Goal: Task Accomplishment & Management: Use online tool/utility

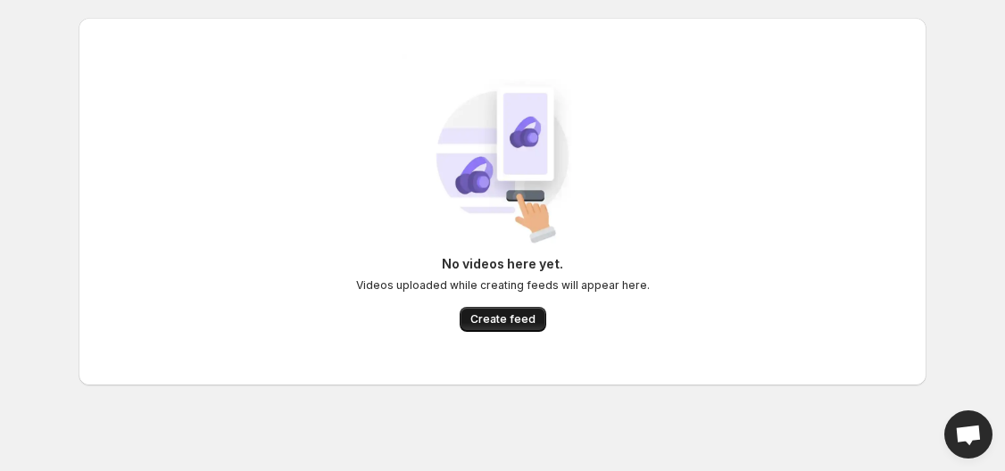
click at [498, 320] on span "Create feed" at bounding box center [502, 319] width 65 height 14
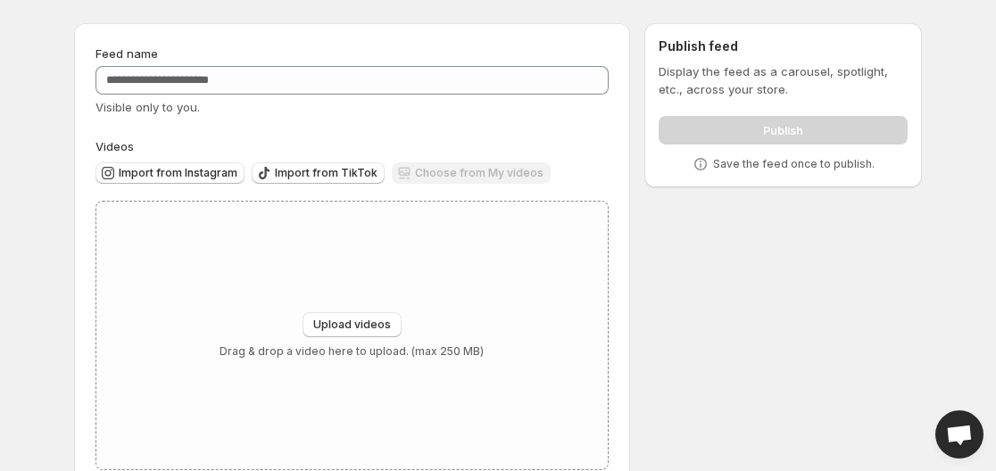
scroll to position [87, 0]
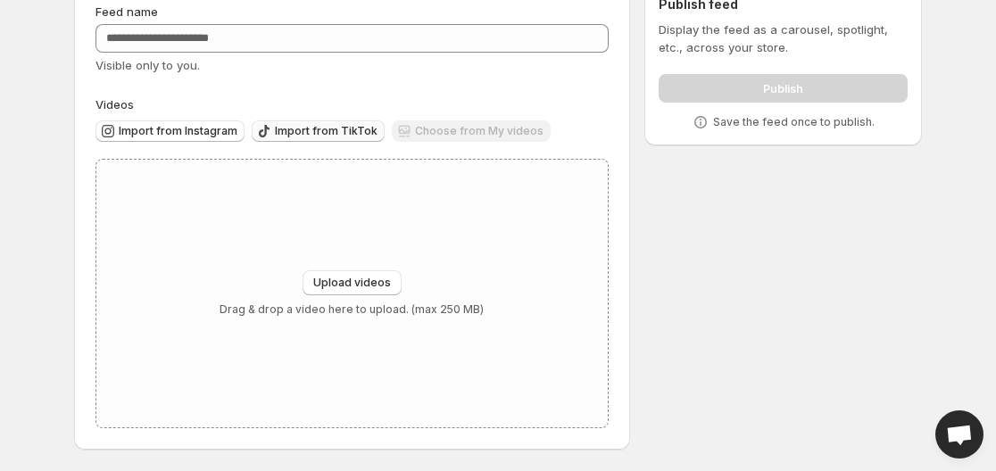
click at [324, 134] on span "Import from TikTok" at bounding box center [326, 131] width 103 height 14
click at [179, 131] on span "Import from Instagram" at bounding box center [178, 131] width 119 height 14
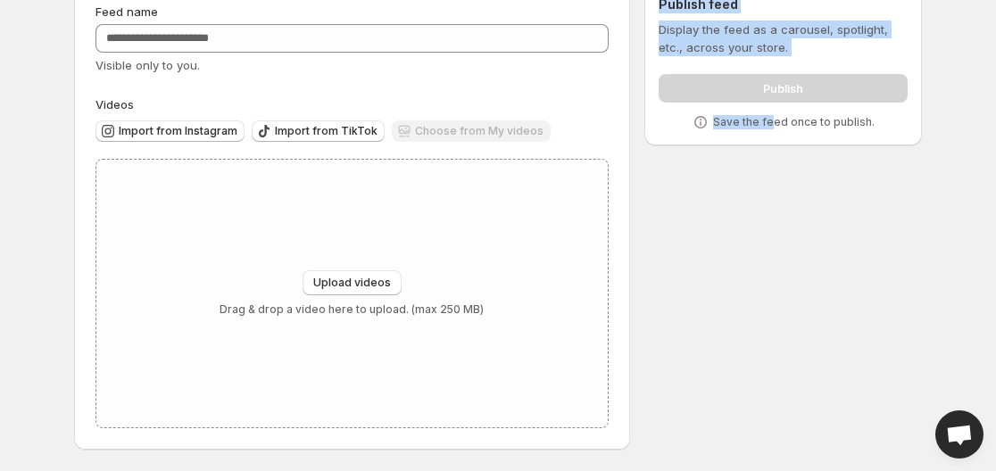
click at [771, 287] on div "Feed name Visible only to you. Videos Import from Instagram Import from TikTok …" at bounding box center [491, 219] width 862 height 504
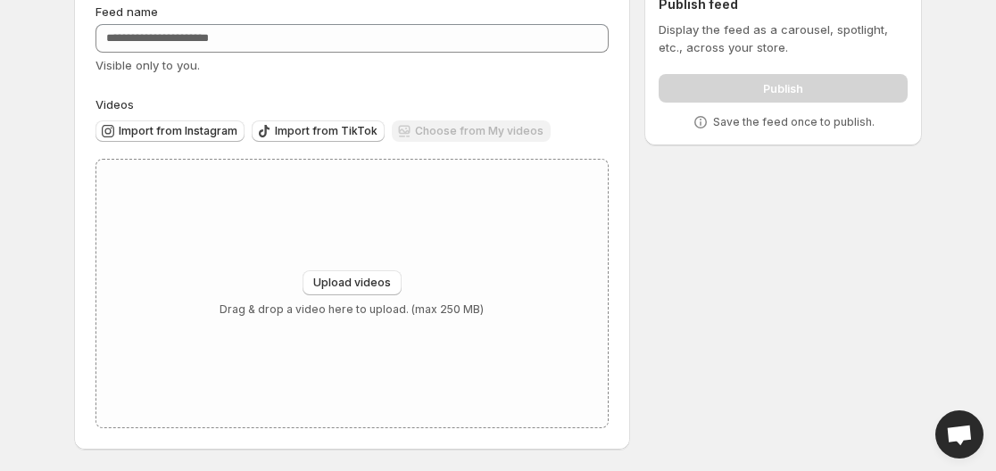
click at [786, 274] on div "Feed name Visible only to you. Videos Import from Instagram Import from TikTok …" at bounding box center [491, 219] width 862 height 504
click at [869, 262] on div "Feed name Visible only to you. Videos Import from Instagram Import from TikTok …" at bounding box center [491, 219] width 862 height 504
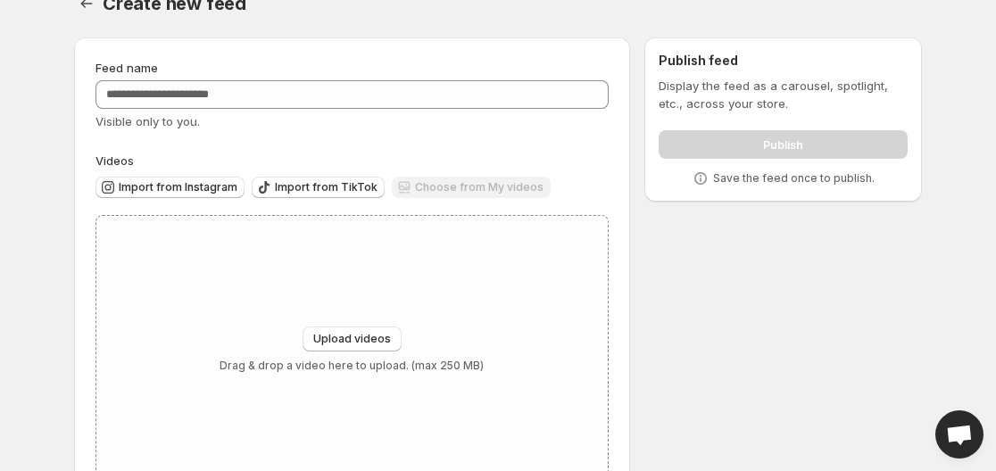
scroll to position [0, 0]
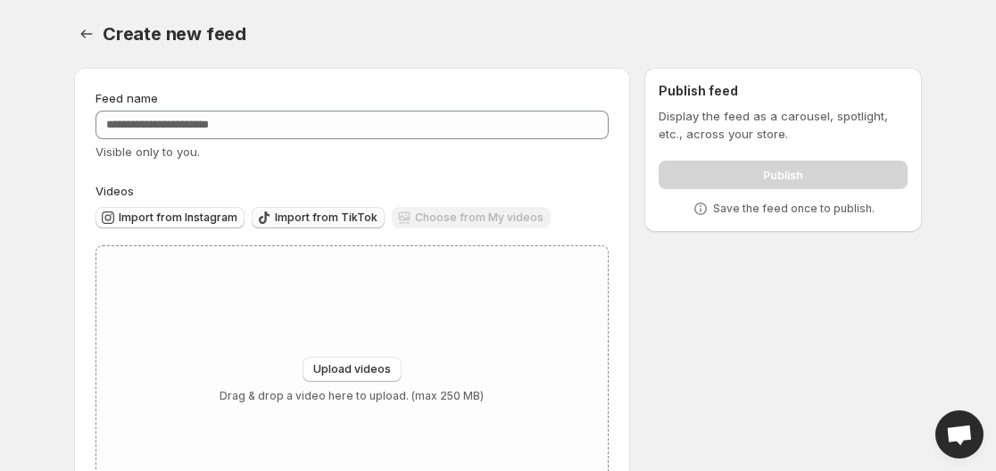
click at [345, 220] on span "Import from TikTok" at bounding box center [326, 218] width 103 height 14
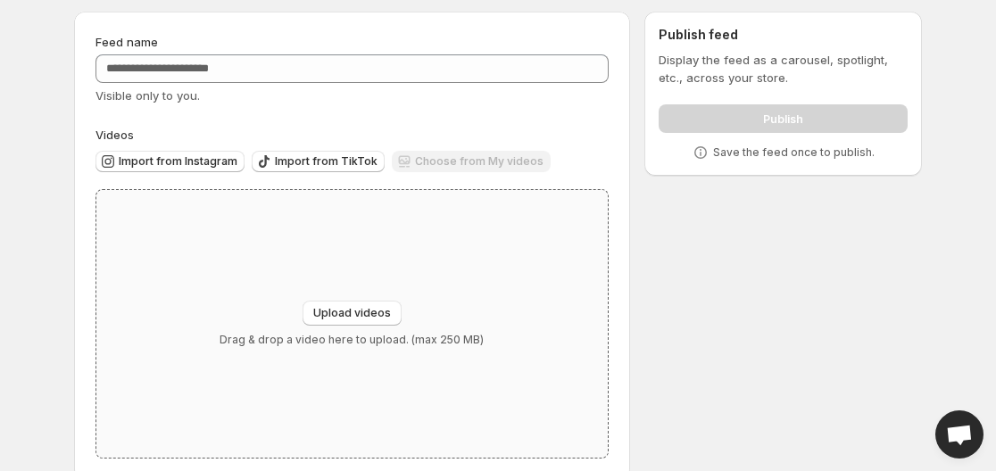
scroll to position [87, 0]
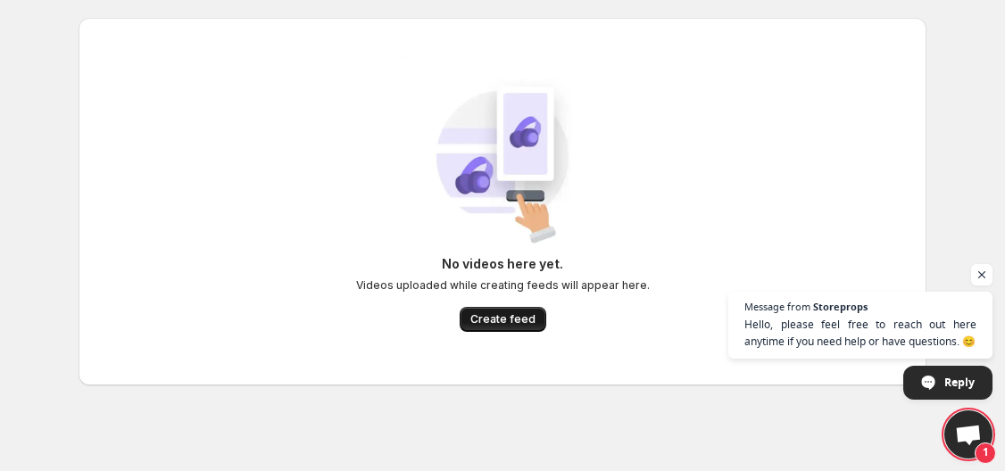
click at [508, 321] on span "Create feed" at bounding box center [502, 319] width 65 height 14
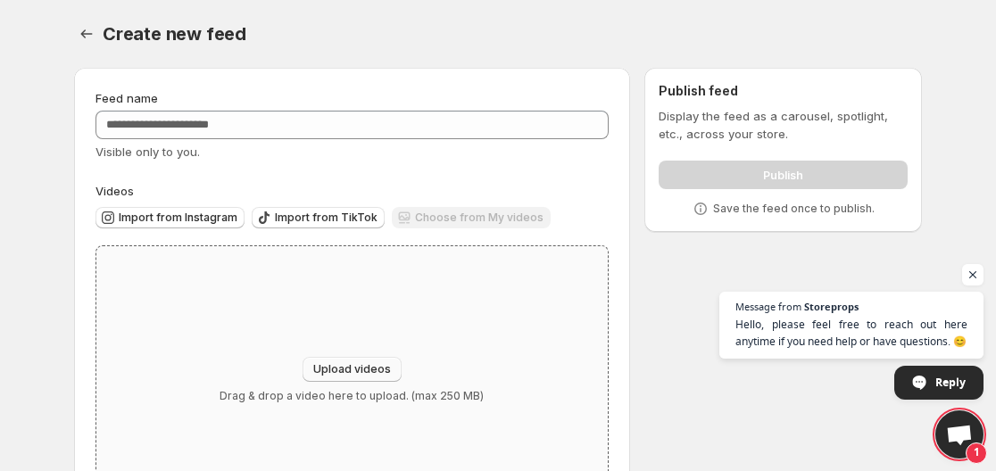
scroll to position [87, 0]
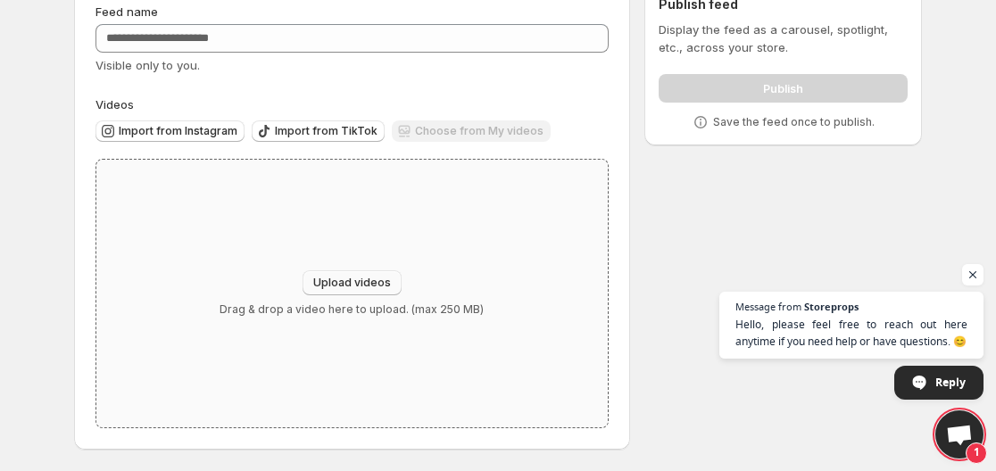
click at [345, 276] on button "Upload videos" at bounding box center [352, 282] width 99 height 25
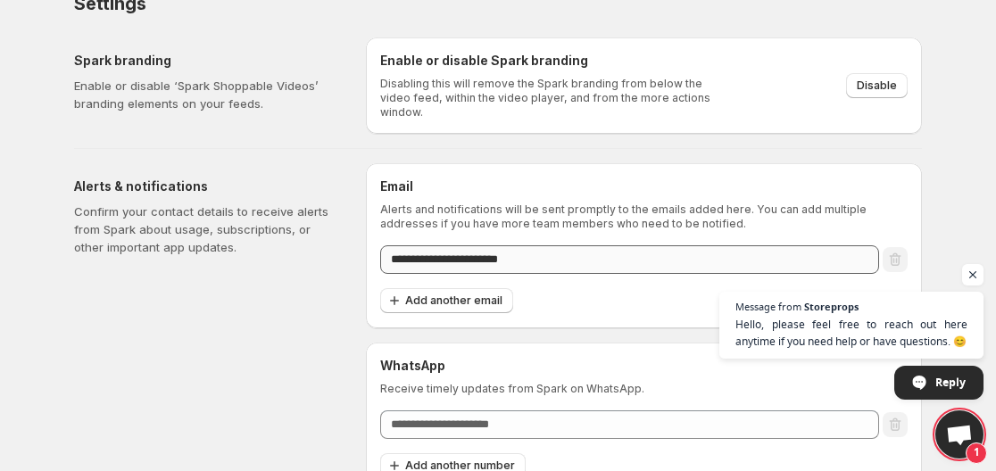
scroll to position [46, 0]
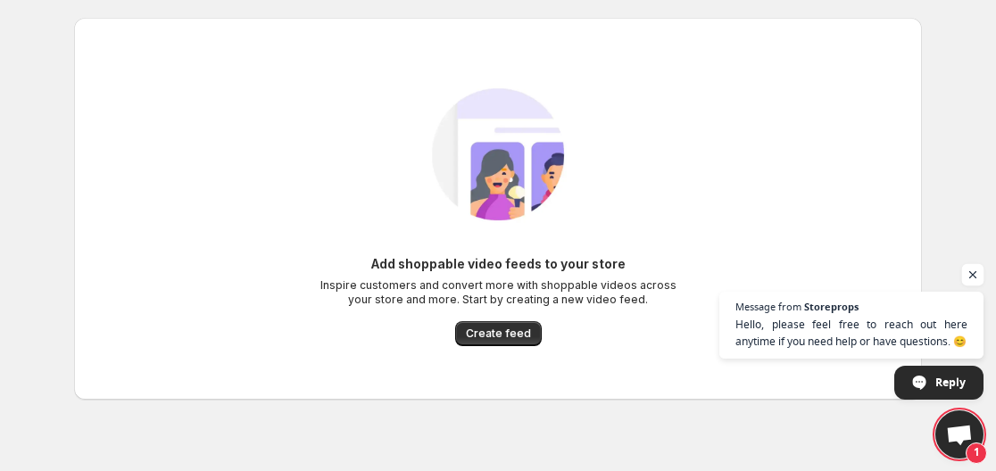
click at [978, 275] on span "Open chat" at bounding box center [973, 275] width 22 height 22
